Goal: Task Accomplishment & Management: Use online tool/utility

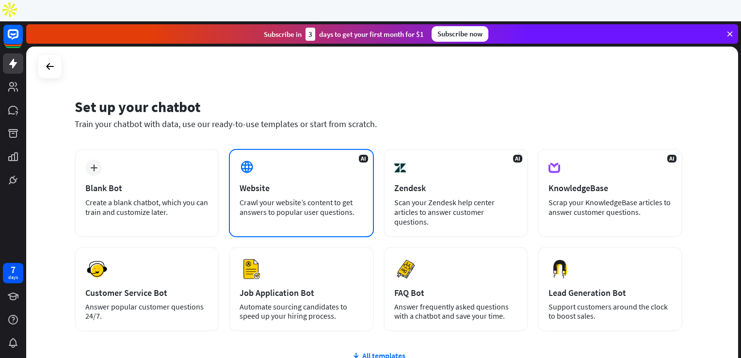
click at [319, 182] on div "Website" at bounding box center [301, 187] width 123 height 11
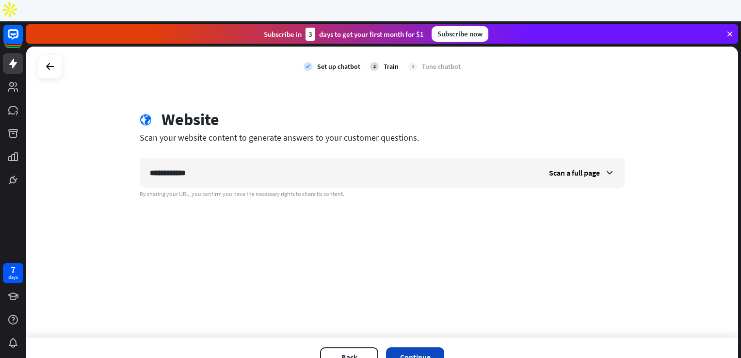
type input "**********"
click at [432, 347] on button "Continue" at bounding box center [415, 356] width 58 height 19
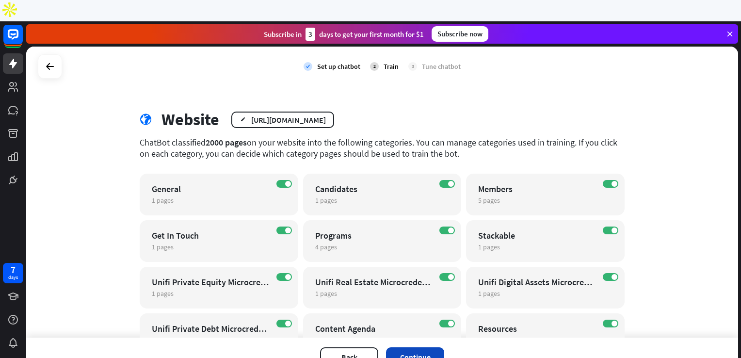
click at [434, 347] on button "Continue" at bounding box center [415, 356] width 58 height 19
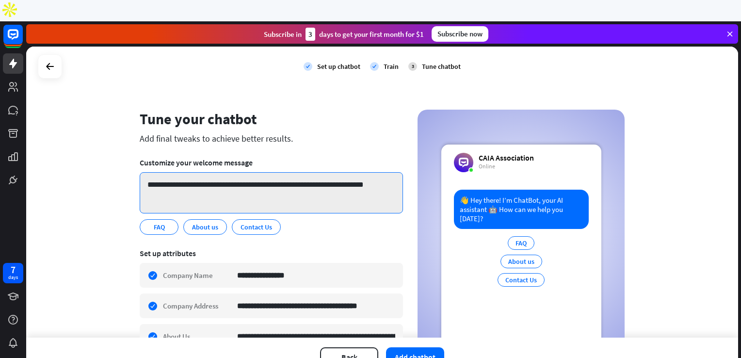
click at [319, 172] on textarea "**********" at bounding box center [271, 192] width 263 height 41
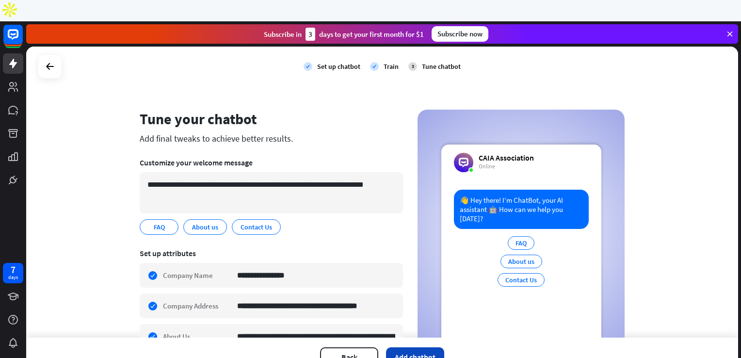
click at [417, 347] on button "Add chatbot" at bounding box center [415, 356] width 58 height 19
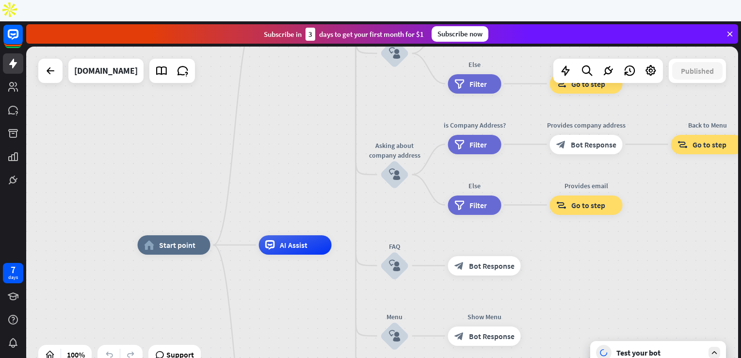
drag, startPoint x: 372, startPoint y: 71, endPoint x: 342, endPoint y: 92, distance: 37.3
click at [342, 92] on div "home_2 Start point Welcome message block_bot_response Bot Response About us blo…" at bounding box center [382, 212] width 712 height 330
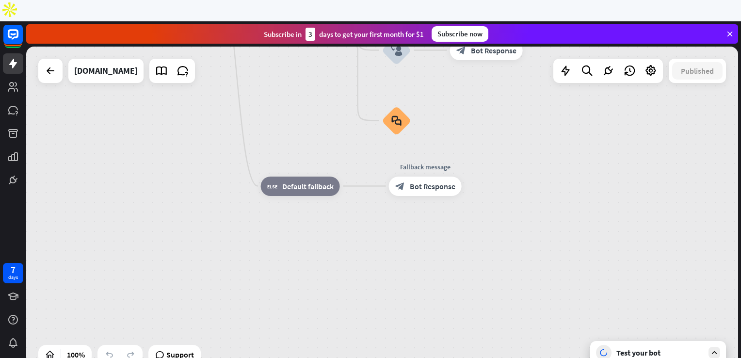
drag, startPoint x: 322, startPoint y: 294, endPoint x: 324, endPoint y: 20, distance: 273.5
click at [324, 21] on div "close Product Help First steps Get started with ChatBot Help Center Follow step…" at bounding box center [383, 200] width 715 height 358
drag, startPoint x: 324, startPoint y: 20, endPoint x: 349, endPoint y: 121, distance: 104.0
click at [349, 121] on div "close Product Help First steps Get started with ChatBot Help Center Follow step…" at bounding box center [383, 200] width 715 height 358
click at [349, 121] on div "home_2 Start point Welcome message block_bot_response Bot Response About us blo…" at bounding box center [496, 124] width 712 height 330
